Goal: Task Accomplishment & Management: Use online tool/utility

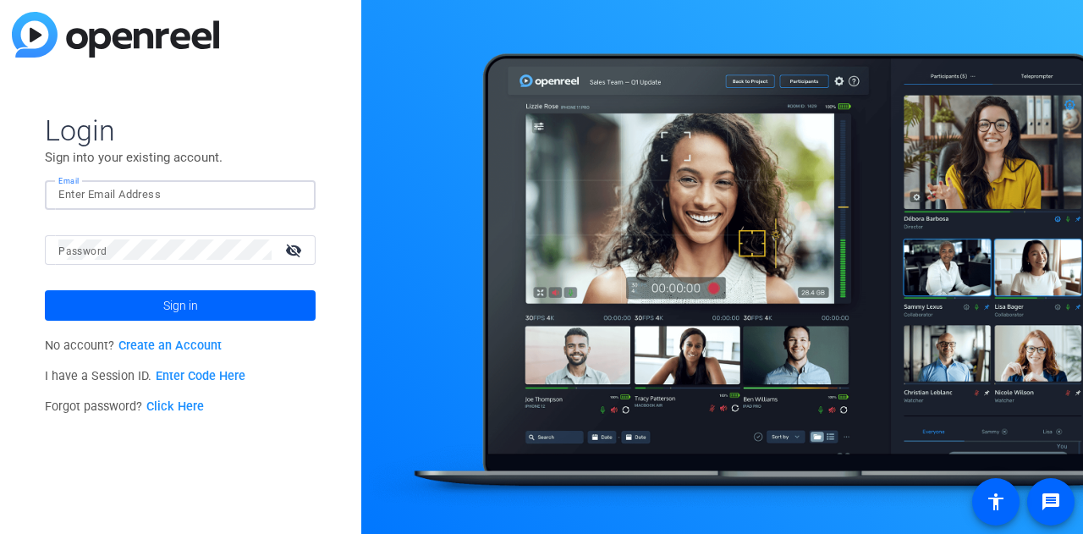
click at [152, 192] on input "Email" at bounding box center [180, 194] width 244 height 20
click at [152, 192] on input "s" at bounding box center [180, 194] width 244 height 20
type input "[PERSON_NAME][EMAIL_ADDRESS][PERSON_NAME][PERSON_NAME][DOMAIN_NAME]"
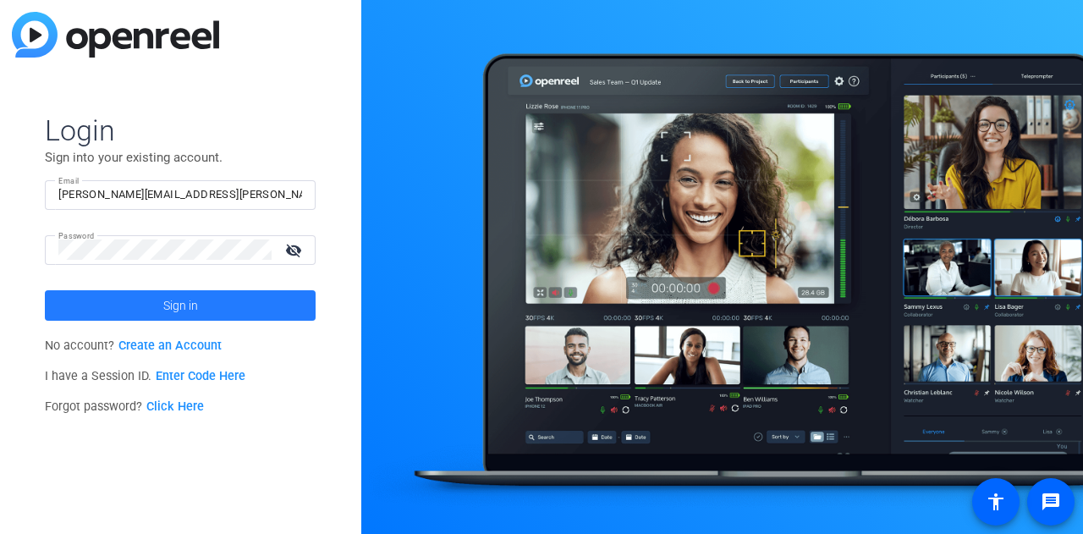
click at [174, 302] on span "Sign in" at bounding box center [180, 305] width 35 height 42
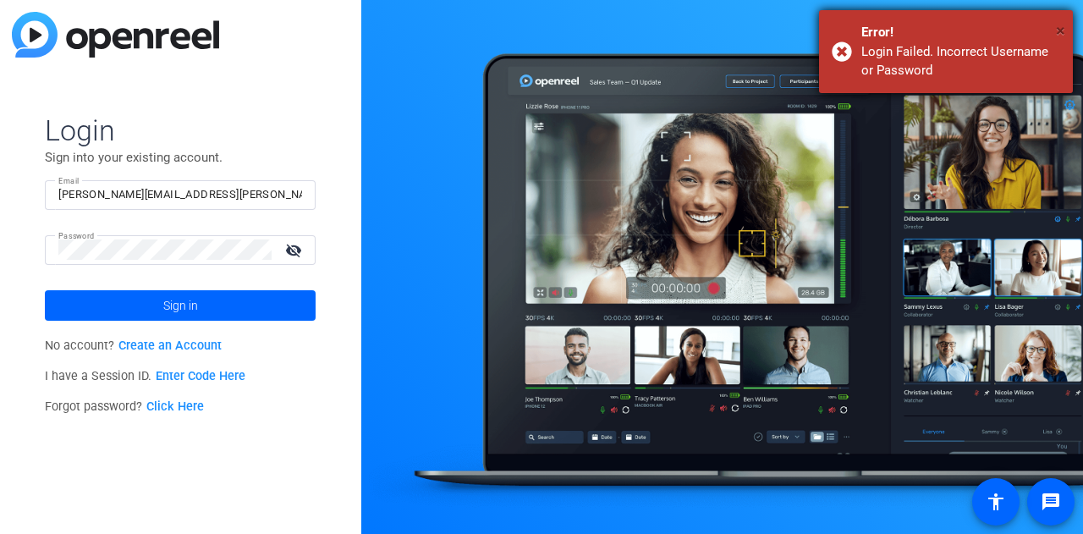
click at [1060, 35] on span "×" at bounding box center [1059, 30] width 9 height 20
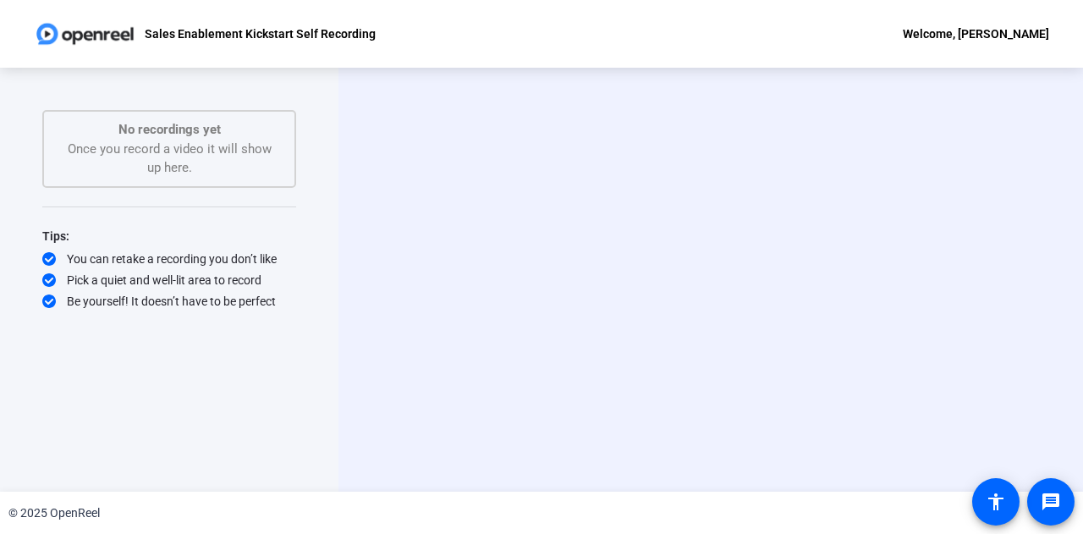
click at [655, 218] on video at bounding box center [711, 279] width 254 height 143
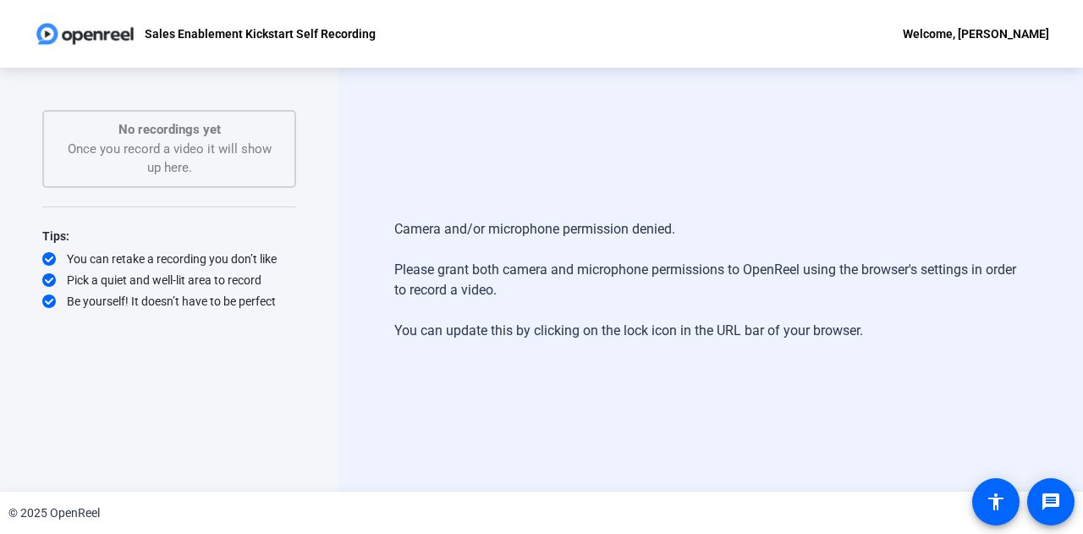
click at [460, 152] on div "Camera and/or microphone permission denied. Please grant both camera and microp…" at bounding box center [710, 280] width 744 height 424
click at [633, 166] on div "Camera and/or microphone permission denied. Please grant both camera and microp…" at bounding box center [710, 280] width 744 height 424
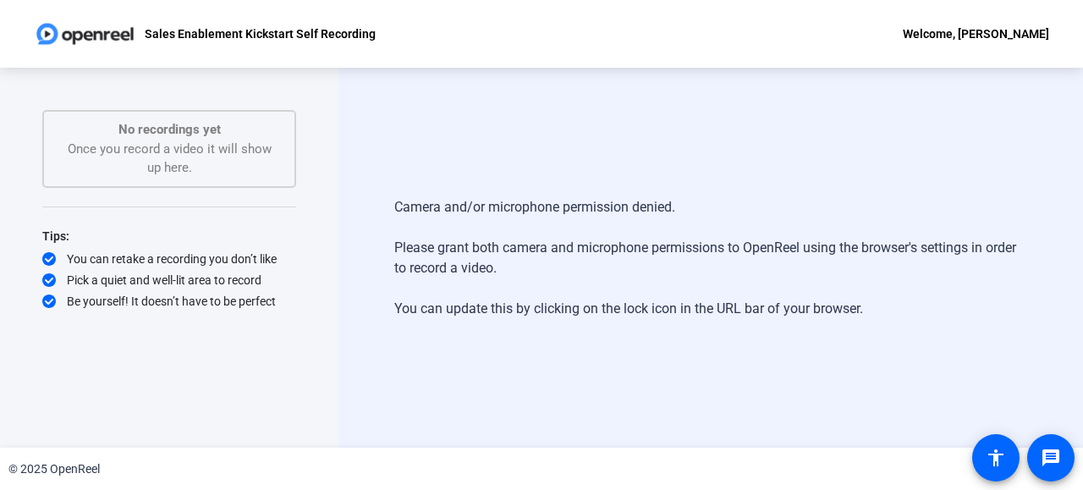
click at [509, 141] on div "Camera and/or microphone permission denied. Please grant both camera and microp…" at bounding box center [710, 258] width 744 height 380
